Goal: Find specific page/section

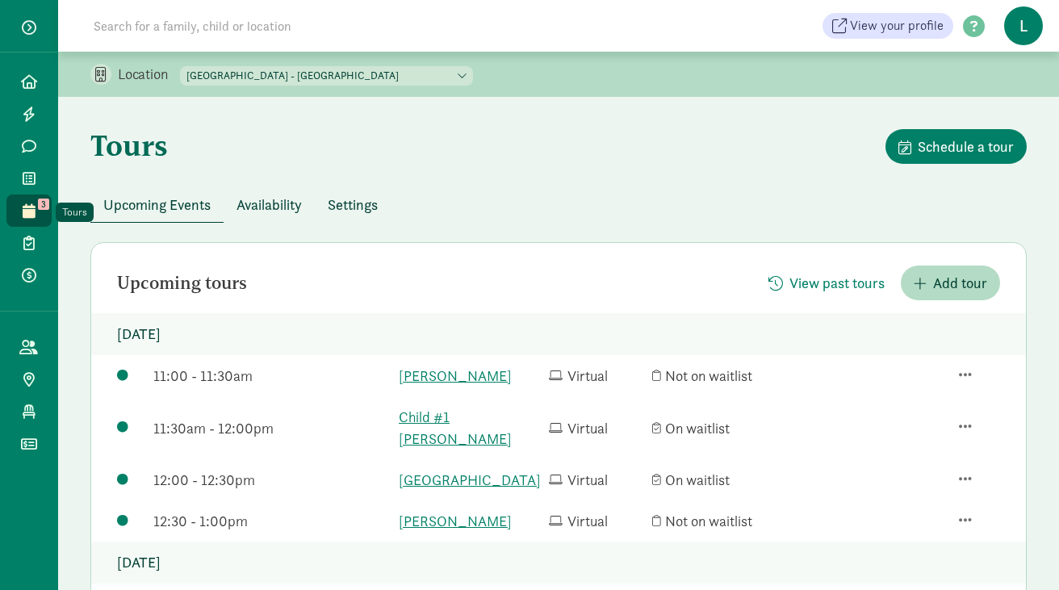
click at [31, 212] on icon at bounding box center [29, 210] width 13 height 15
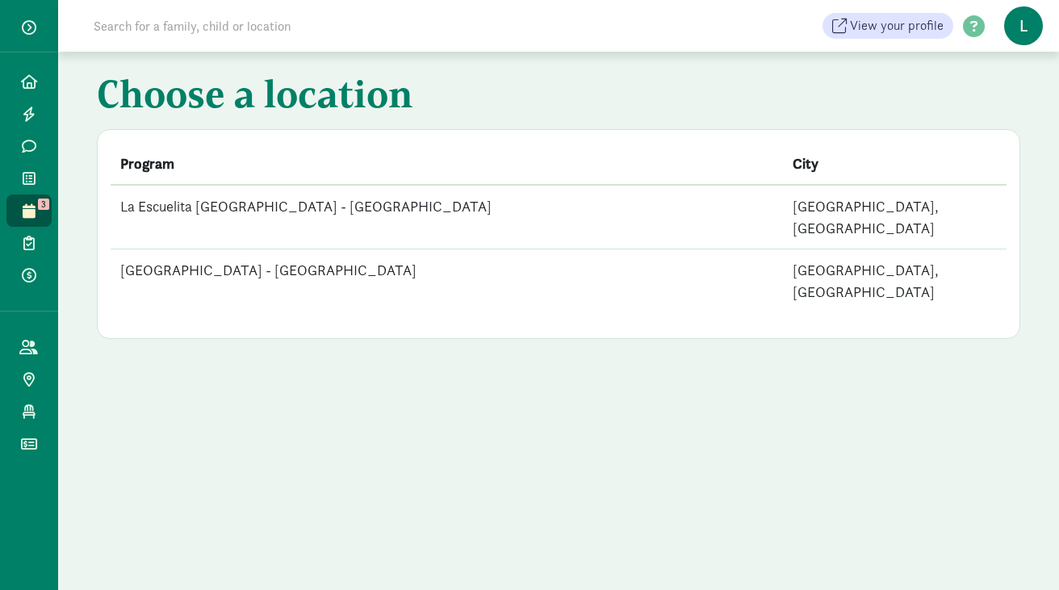
click at [346, 199] on td "La Escuelita [GEOGRAPHIC_DATA] - [GEOGRAPHIC_DATA]" at bounding box center [447, 217] width 672 height 65
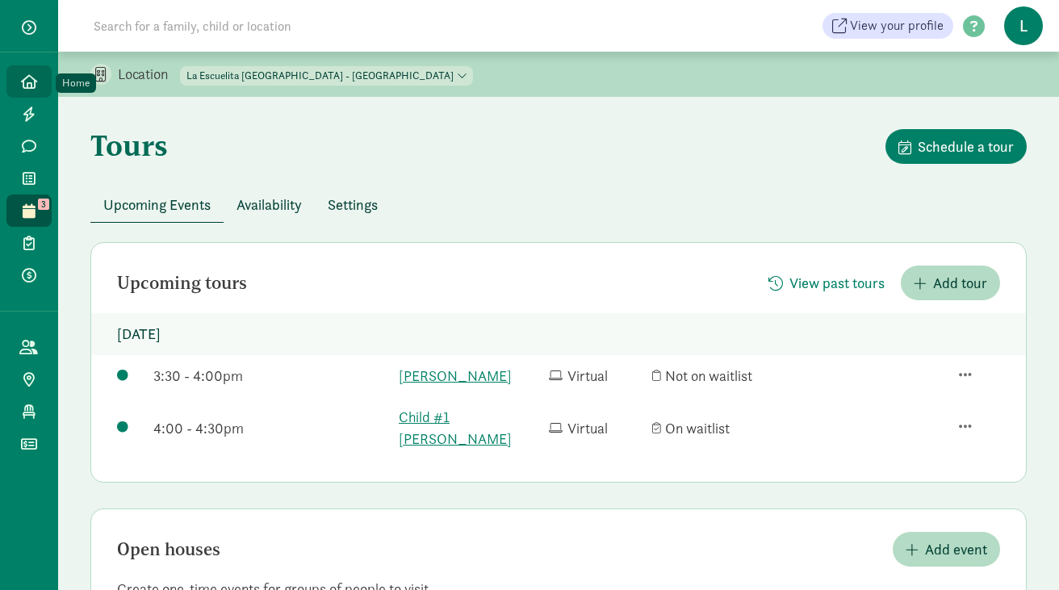
click at [26, 81] on icon at bounding box center [29, 81] width 16 height 15
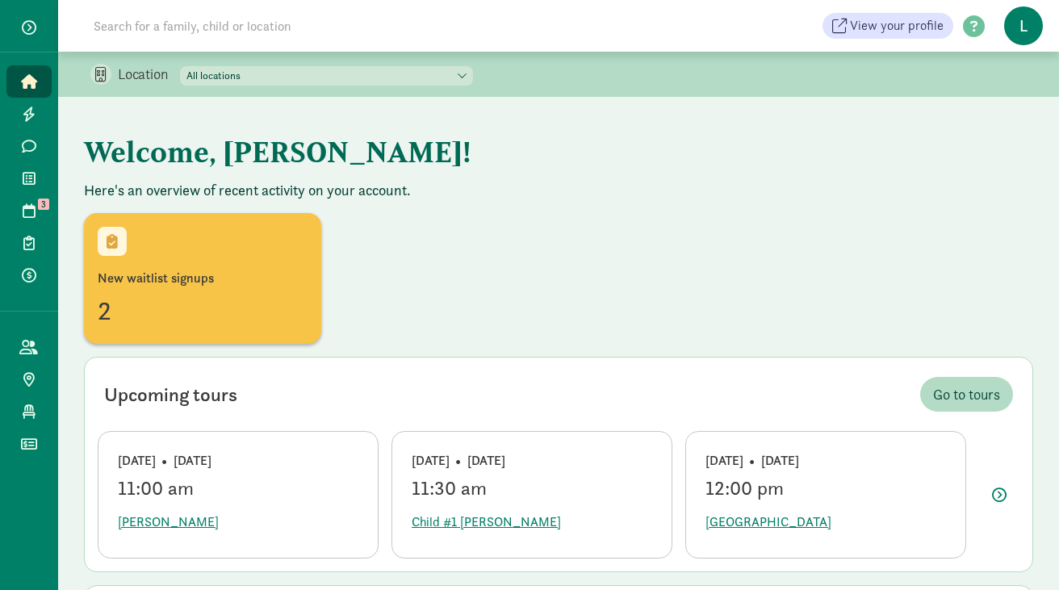
click at [217, 26] on input at bounding box center [310, 26] width 453 height 32
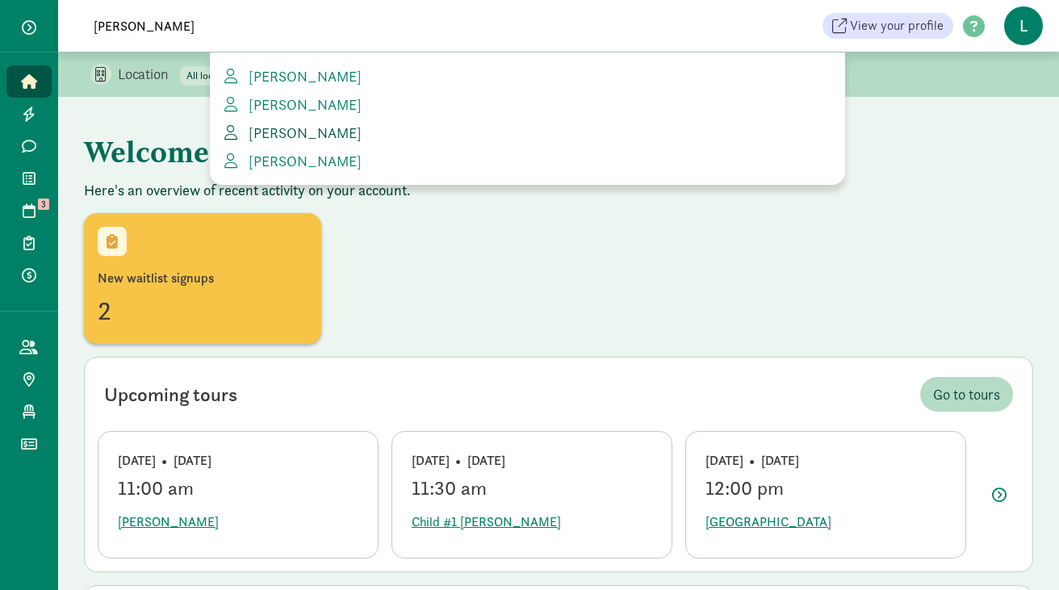
type input "lauren w"
click at [279, 135] on span "[PERSON_NAME]" at bounding box center [301, 133] width 119 height 19
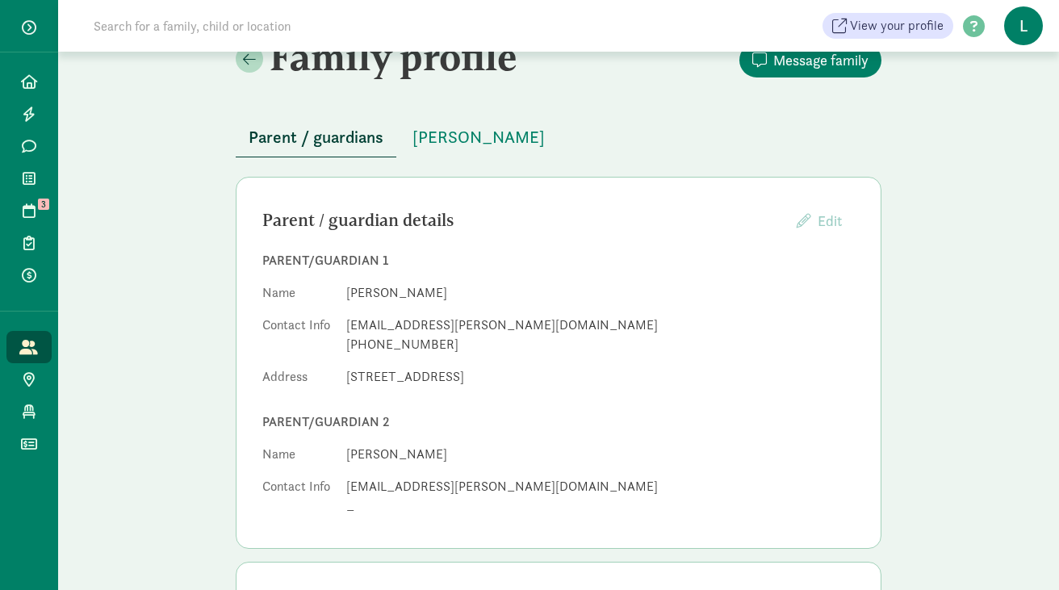
scroll to position [8, 0]
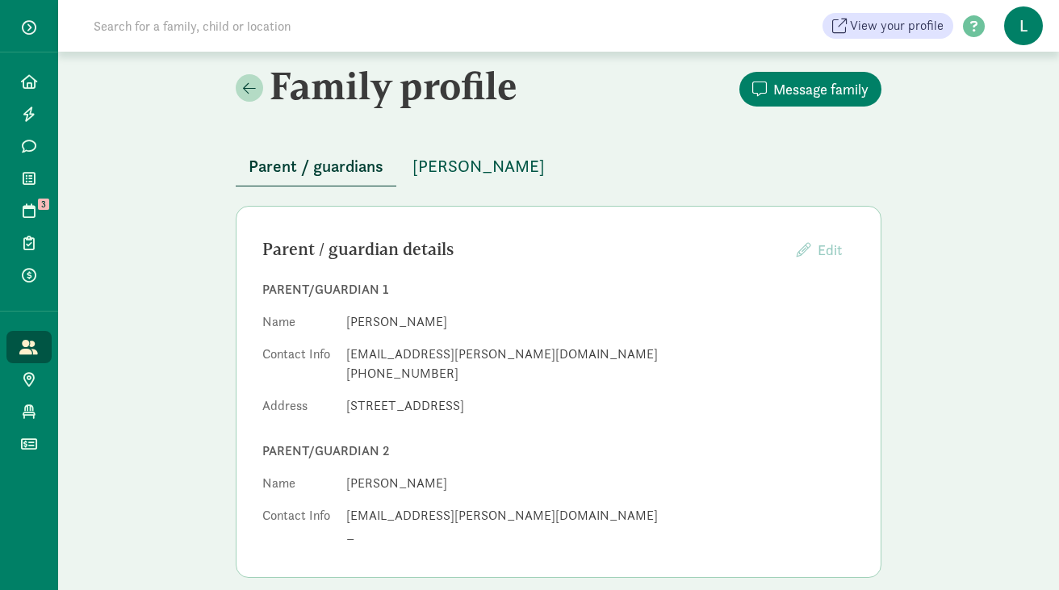
click at [466, 162] on span "[PERSON_NAME]" at bounding box center [479, 166] width 132 height 26
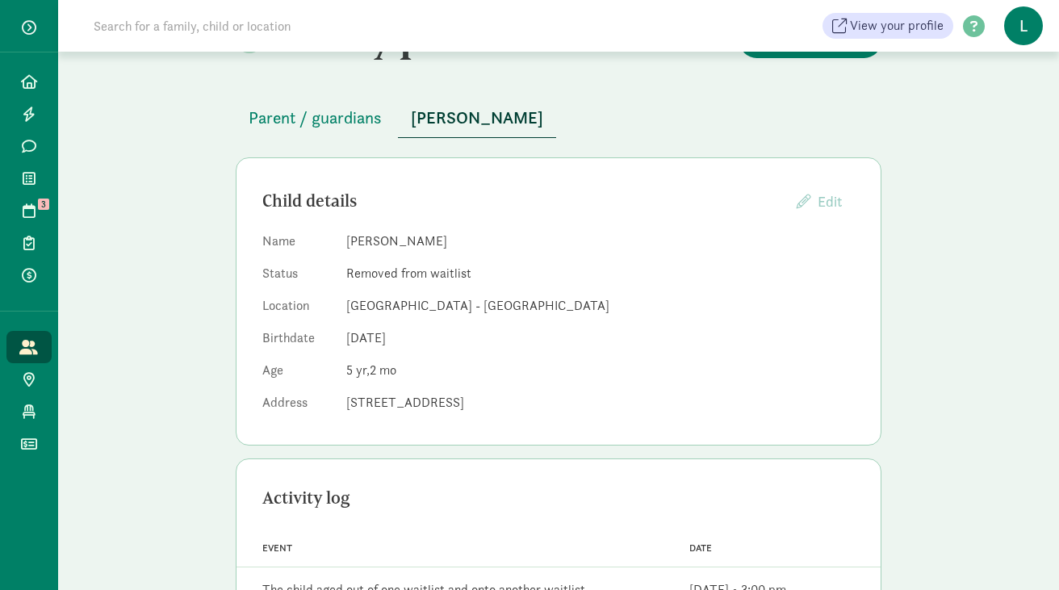
scroll to position [59, 0]
